Goal: Information Seeking & Learning: Find specific fact

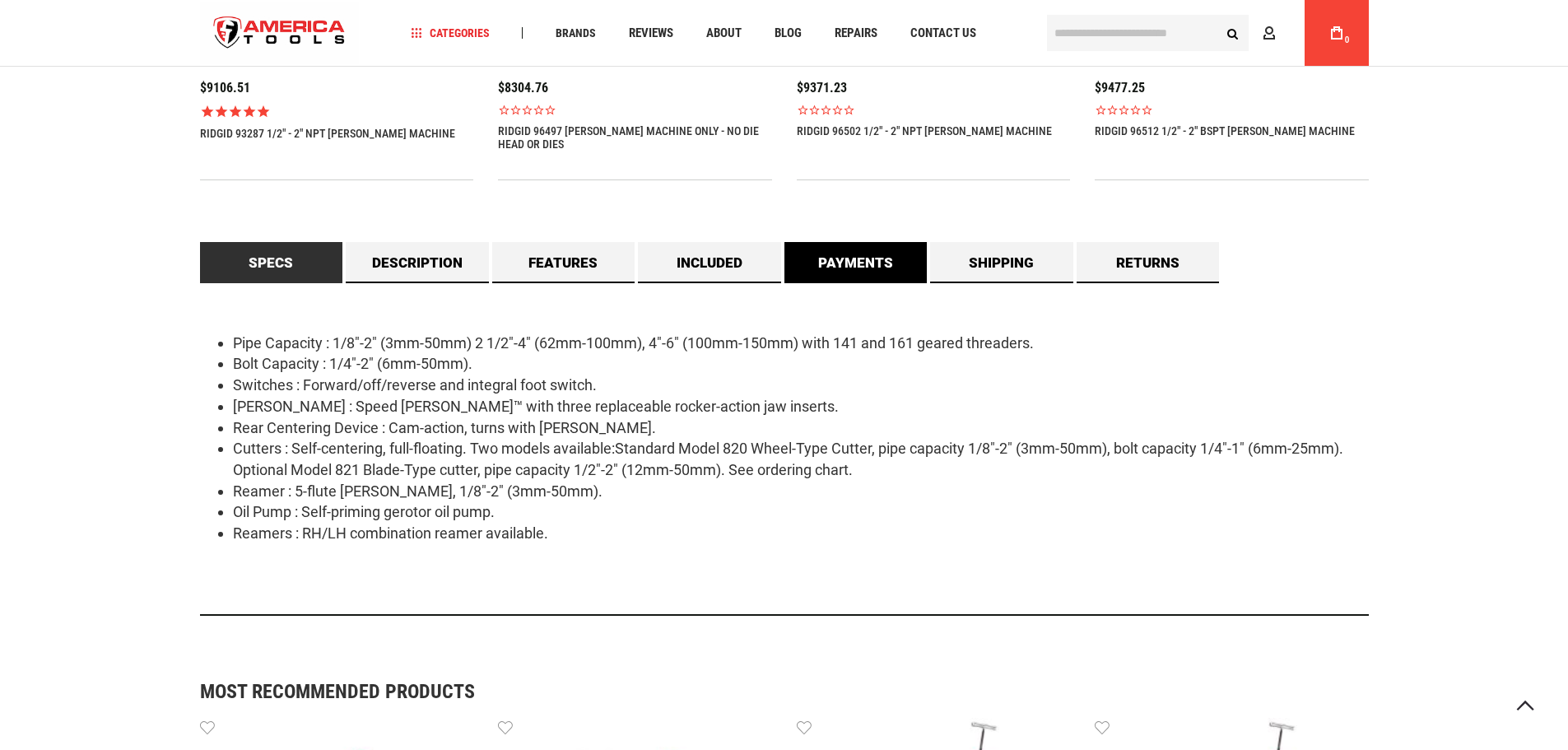
click at [857, 273] on link "Payments" at bounding box center [857, 263] width 143 height 41
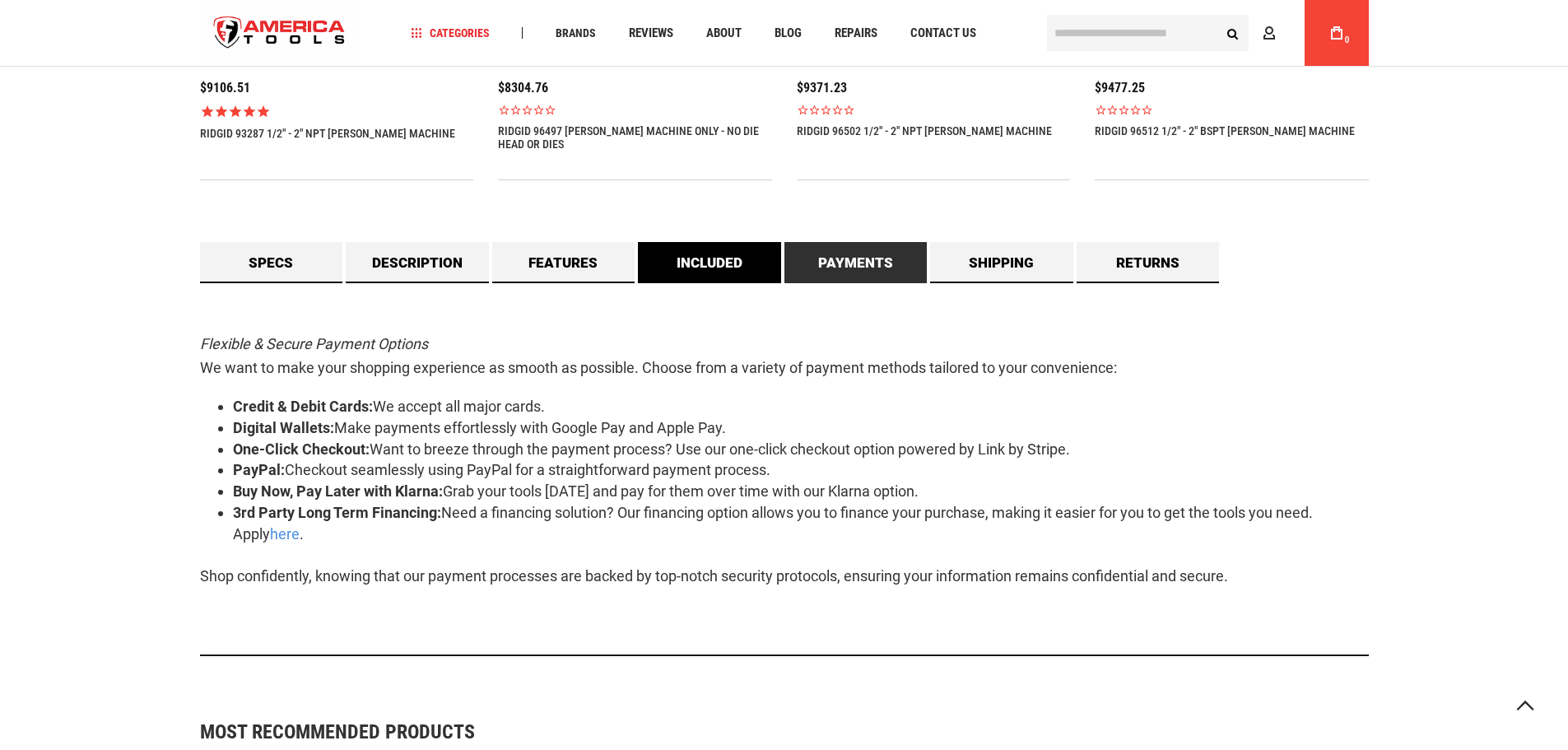
click at [729, 273] on link "Included" at bounding box center [710, 263] width 143 height 41
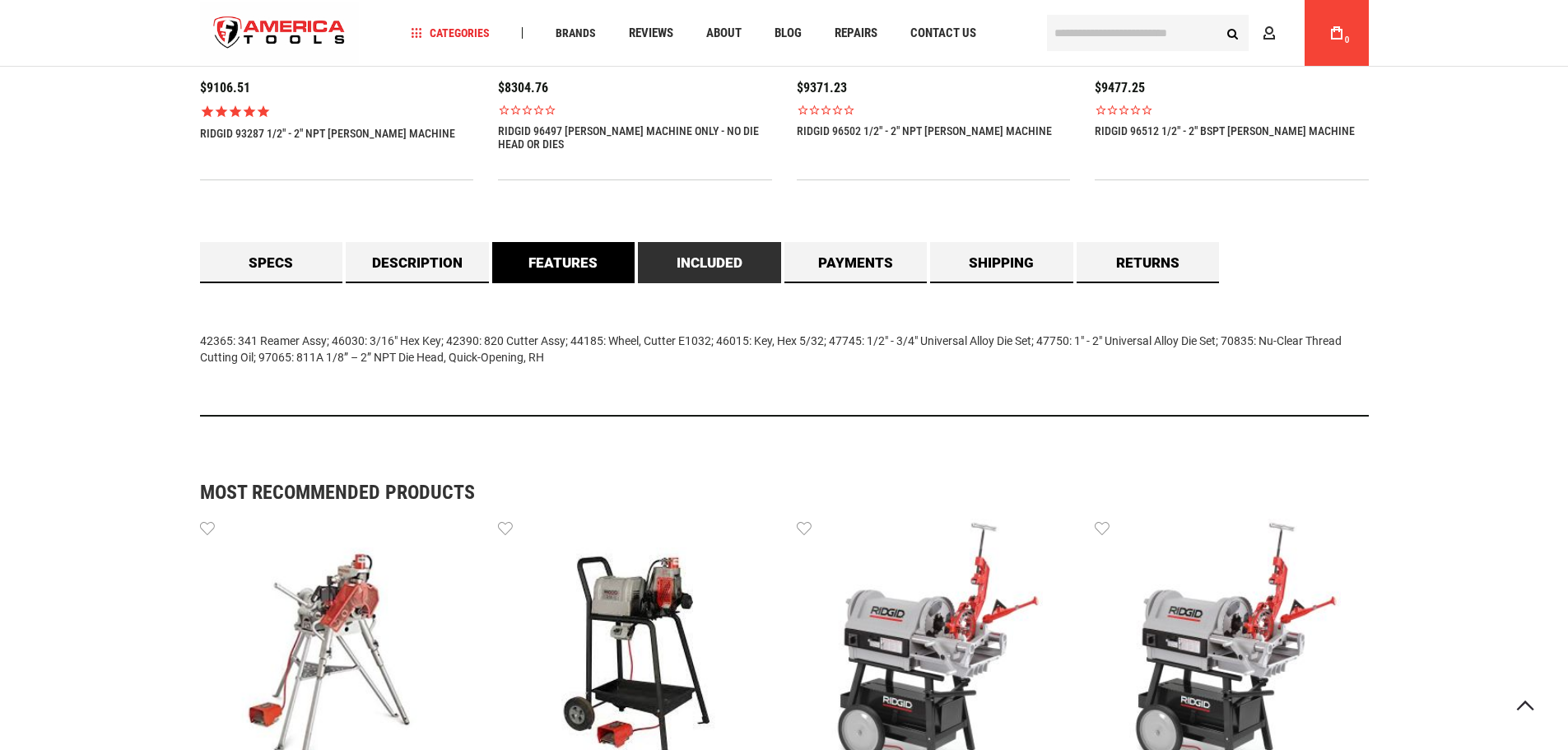
click at [550, 279] on link "Features" at bounding box center [564, 263] width 143 height 41
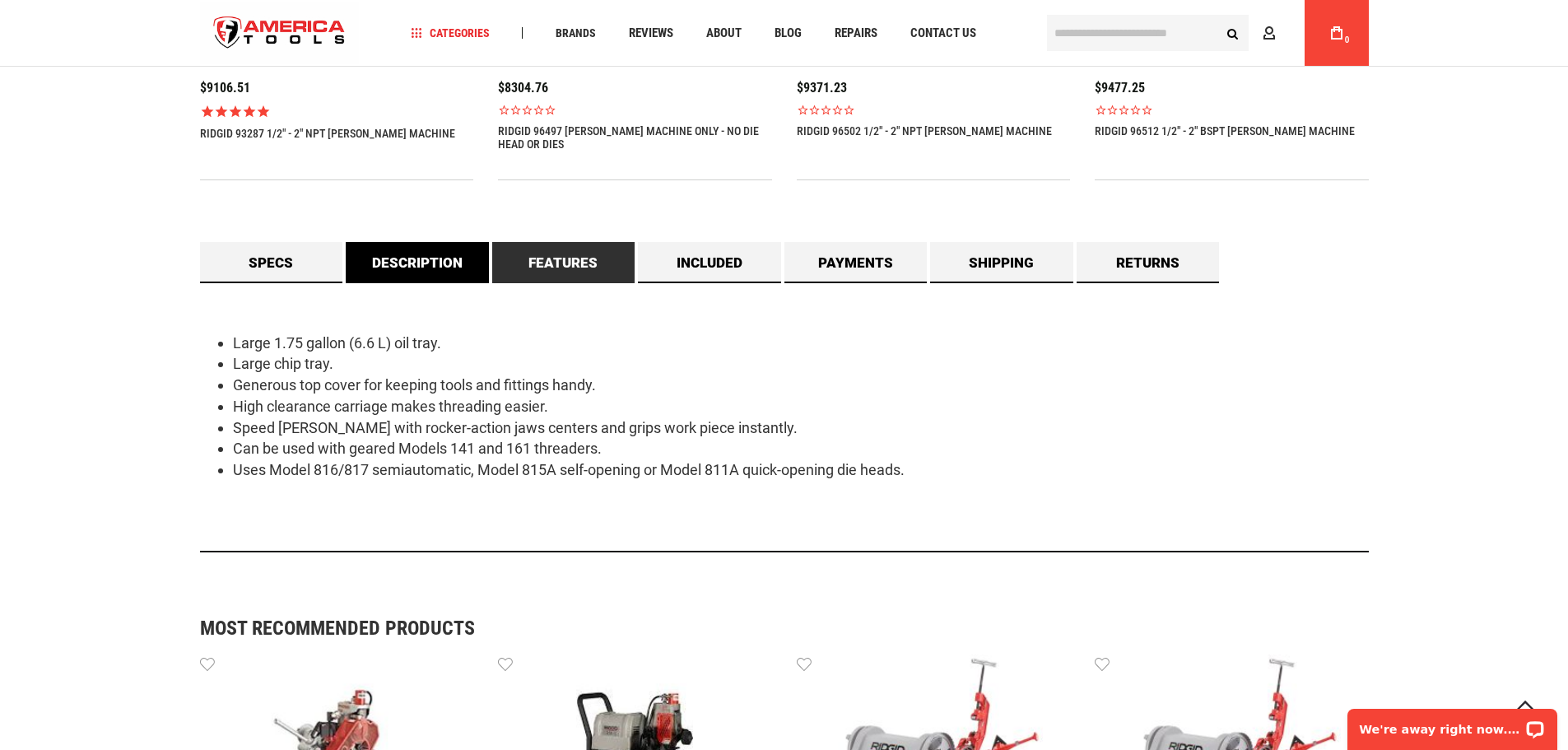
click at [429, 269] on link "Description" at bounding box center [417, 263] width 143 height 41
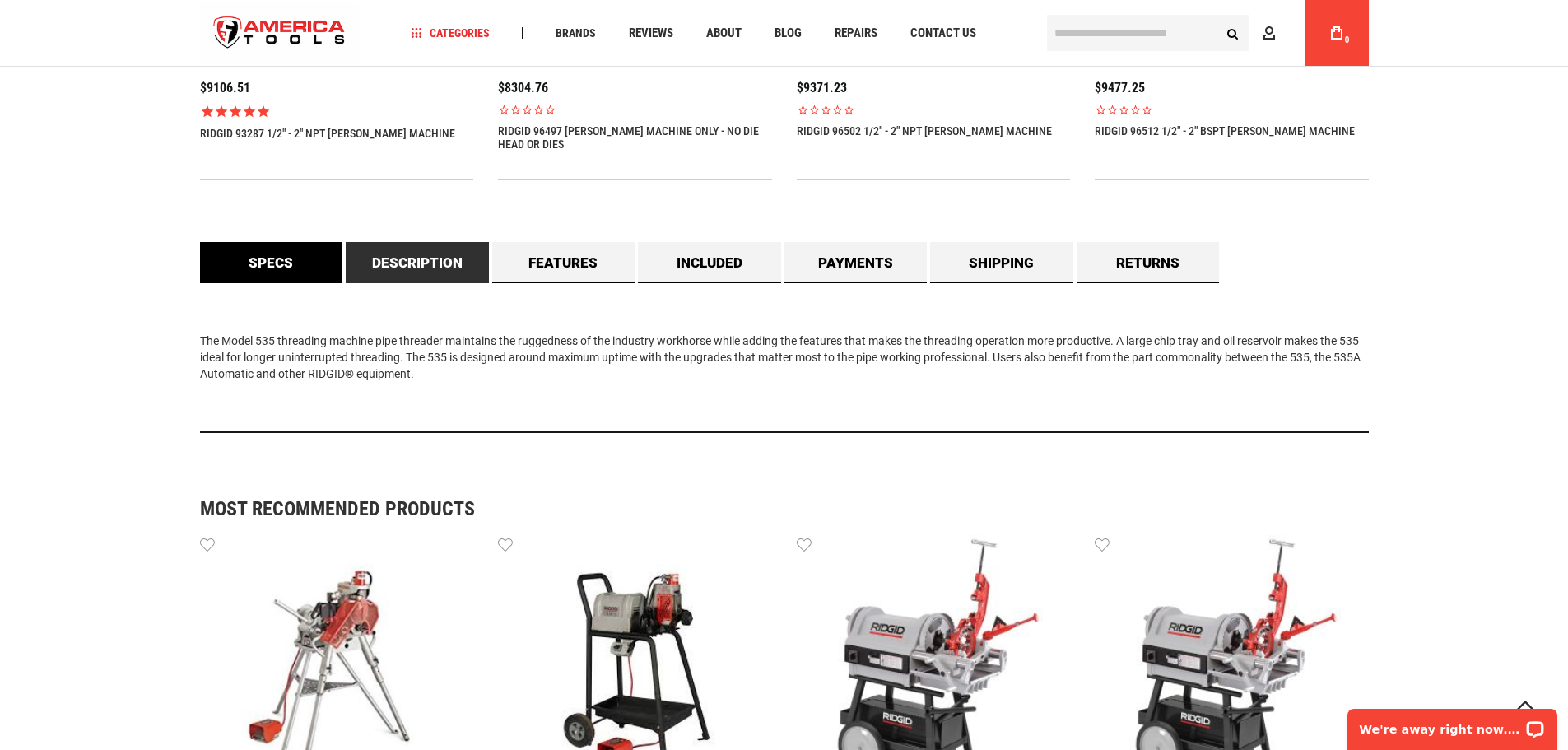
click at [299, 266] on link "Specs" at bounding box center [272, 263] width 143 height 41
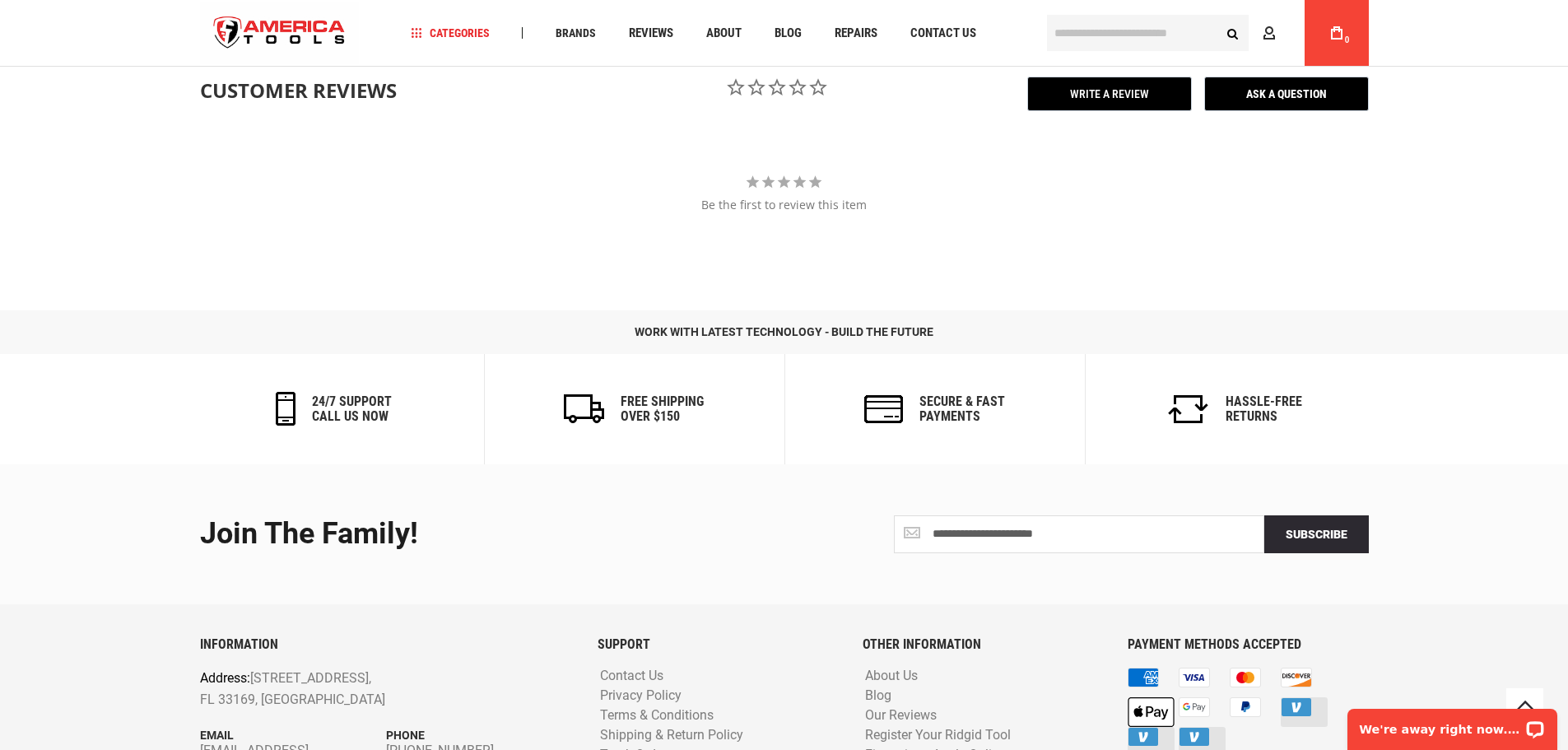
scroll to position [2608, 0]
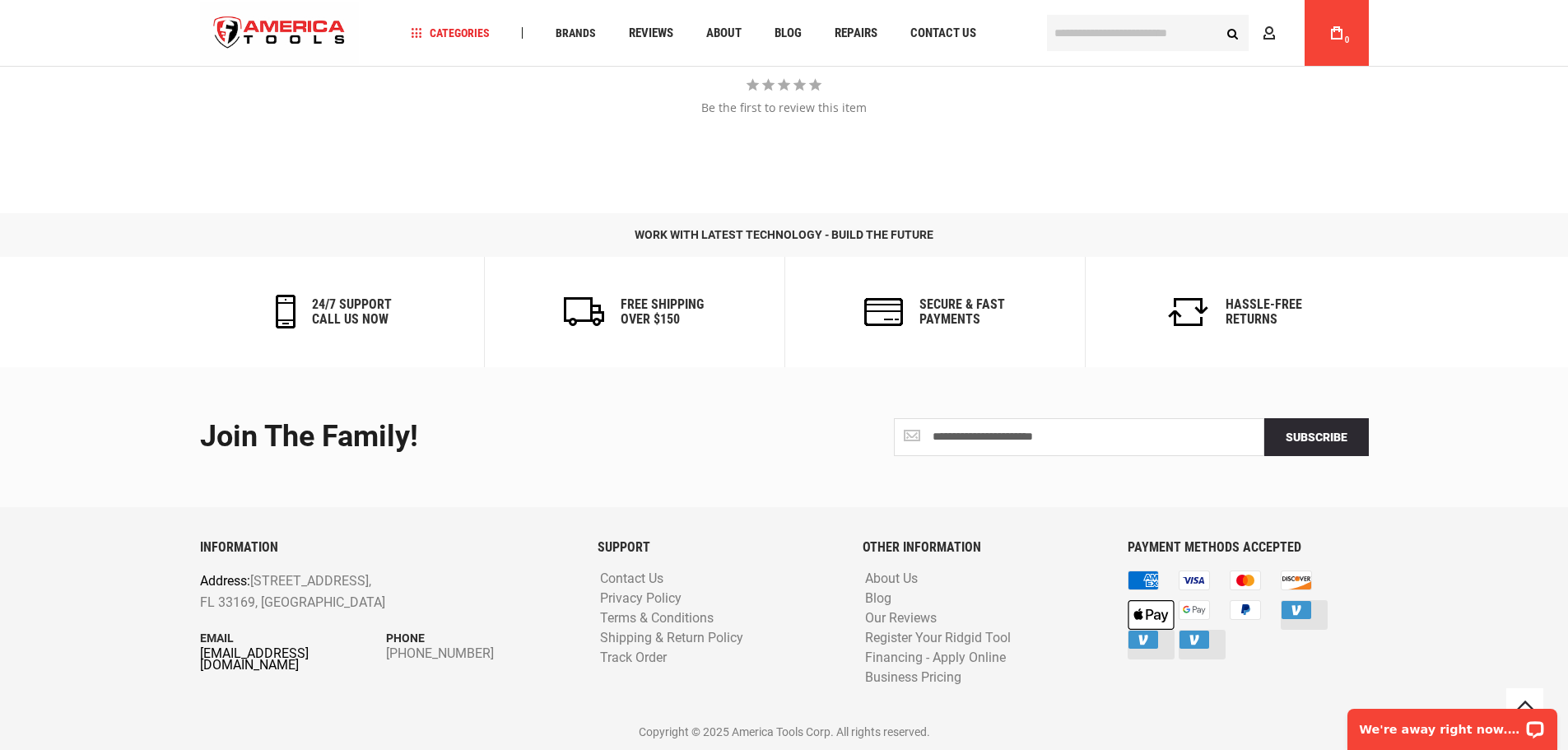
click at [268, 654] on link "[EMAIL_ADDRESS][DOMAIN_NAME]" at bounding box center [293, 660] width 187 height 23
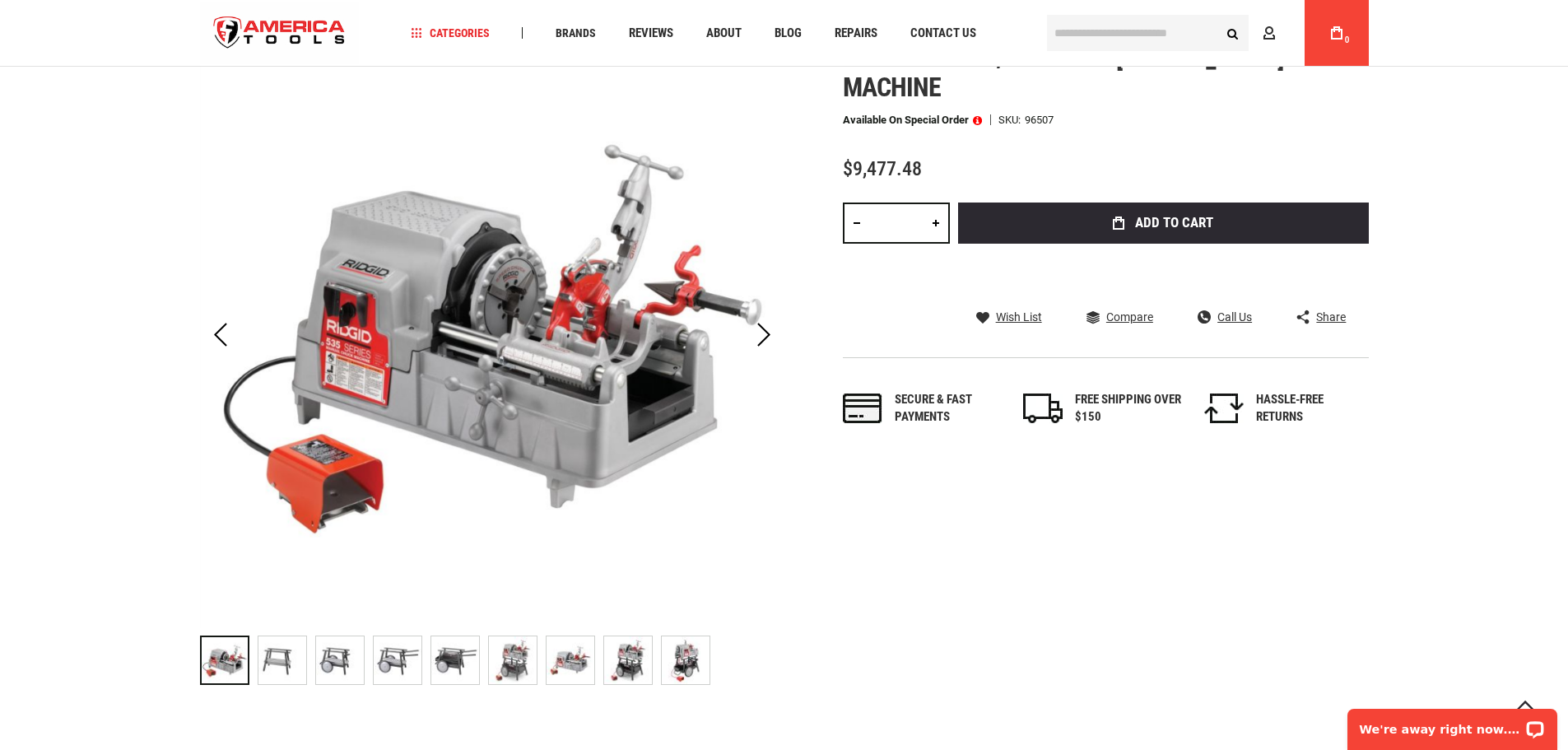
scroll to position [55, 0]
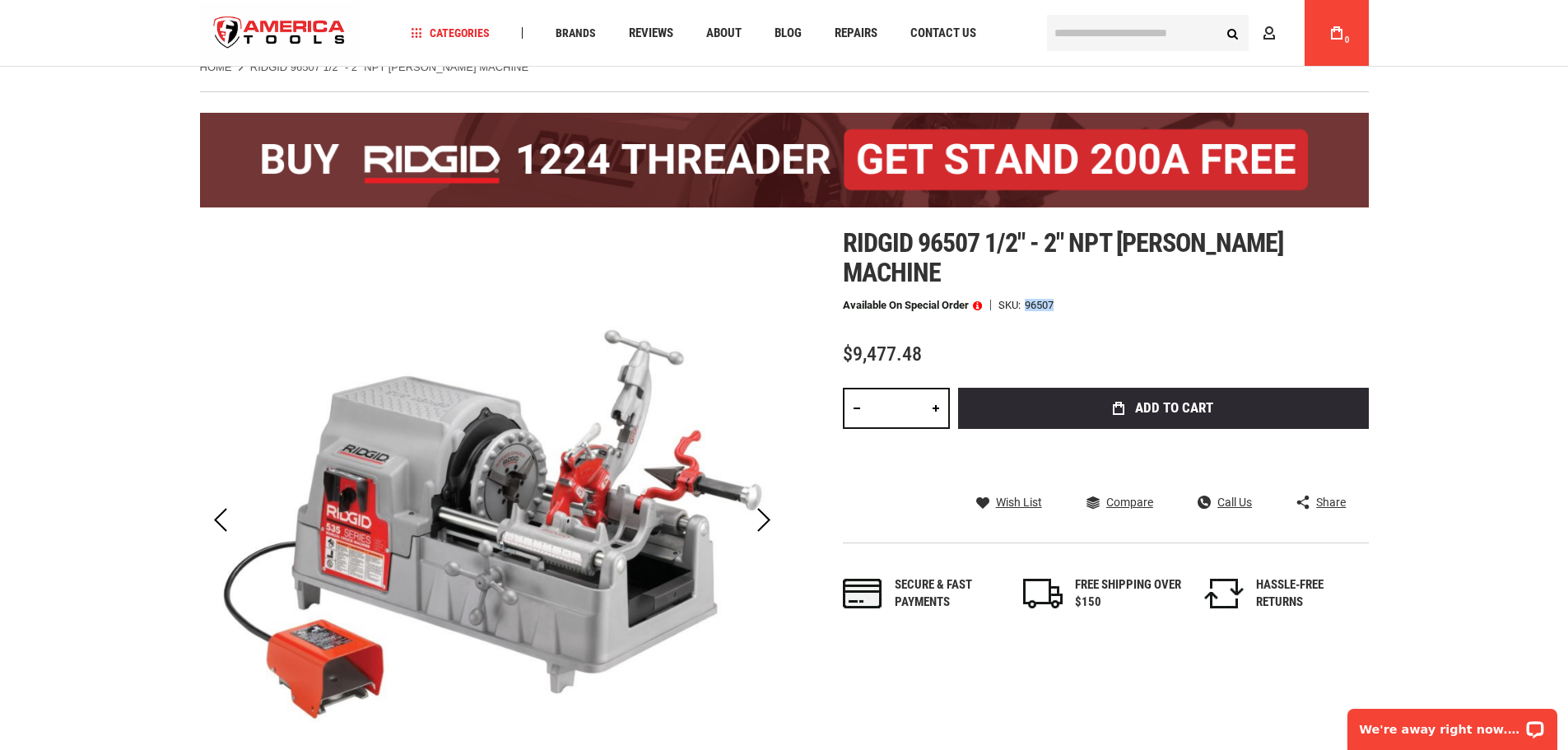
drag, startPoint x: 1060, startPoint y: 304, endPoint x: 1029, endPoint y: 304, distance: 31.0
click at [1029, 304] on div "Available on Special Order SKU 96507" at bounding box center [1106, 305] width 526 height 12
copy div "96507"
